Goal: Task Accomplishment & Management: Complete application form

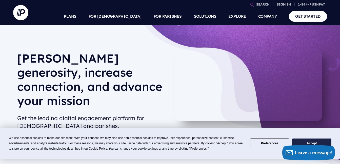
click at [312, 141] on button "Accept" at bounding box center [311, 144] width 39 height 10
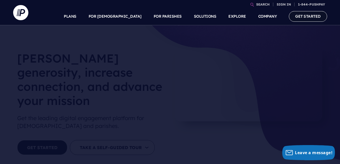
click at [310, 17] on link "GET STARTED" at bounding box center [308, 16] width 38 height 10
